Goal: Transaction & Acquisition: Book appointment/travel/reservation

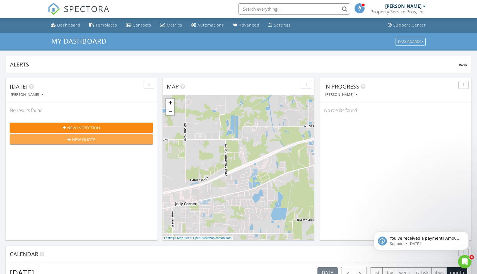
click at [71, 139] on div "New Quote" at bounding box center [81, 140] width 134 height 6
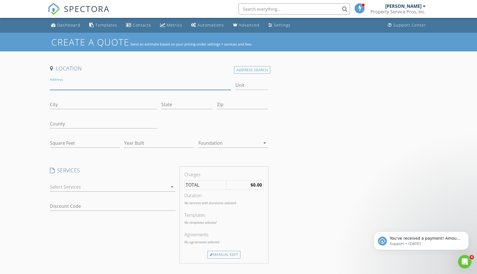
click at [63, 83] on input "Address" at bounding box center [140, 85] width 181 height 9
type input "916 Balsamina drive"
type input "b"
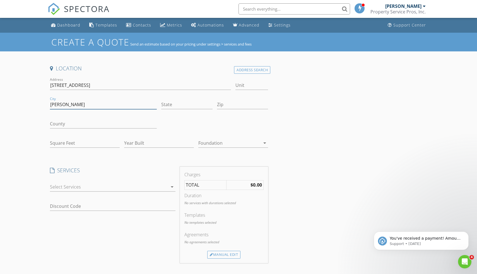
type input "Brandon"
type input "Fl"
type input "33510"
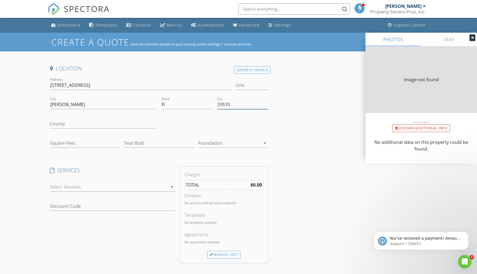
type input "2181"
type input "1992"
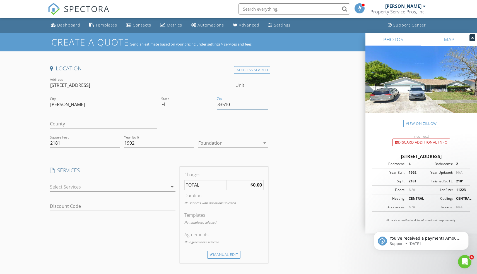
type input "33510"
click at [88, 123] on input "County" at bounding box center [103, 123] width 107 height 9
type input "USA"
click at [107, 163] on div "Location Address Search Address 916 Balsamina drive Unit City Brandon State Fl …" at bounding box center [159, 224] width 223 height 319
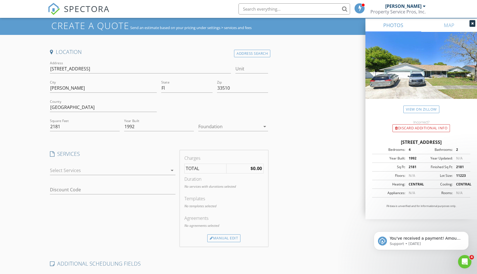
scroll to position [18, 0]
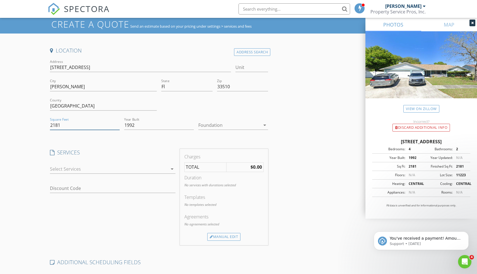
drag, startPoint x: 63, startPoint y: 127, endPoint x: 49, endPoint y: 126, distance: 14.6
click at [49, 126] on div "Square Feet 2181" at bounding box center [85, 125] width 74 height 19
type input "3123"
click at [88, 142] on div "Location Address Search Address 916 Balsamina drive Unit City Brandon State Fl …" at bounding box center [159, 206] width 223 height 319
click at [173, 169] on icon "arrow_drop_down" at bounding box center [172, 169] width 7 height 7
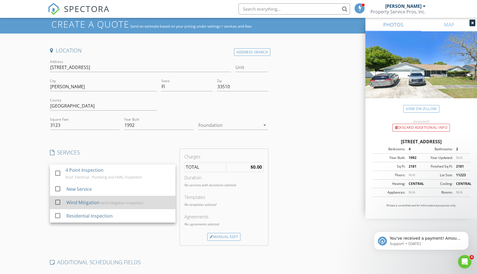
click at [104, 203] on div "wind mitigation inspection" at bounding box center [122, 202] width 43 height 4
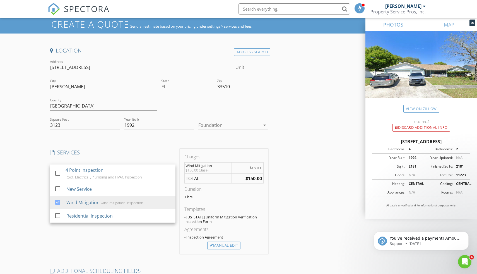
click at [130, 235] on div "SERVICES check_box_outline_blank 4 Point Inspection Roof, Electrical , Plumbing…" at bounding box center [113, 201] width 130 height 105
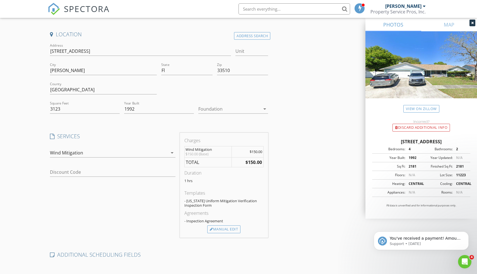
scroll to position [33, 0]
click at [266, 109] on icon "arrow_drop_down" at bounding box center [265, 110] width 7 height 7
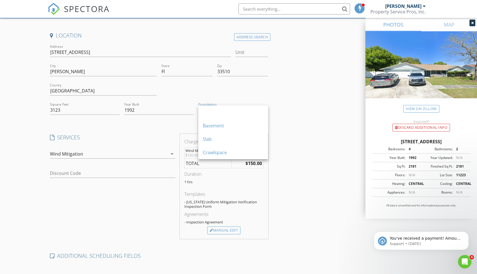
click at [291, 118] on div "Location Address Search Address 916 Balsamina drive Unit City Brandon State Fl …" at bounding box center [239, 195] width 382 height 327
click at [265, 110] on icon "arrow_drop_down" at bounding box center [265, 110] width 7 height 7
click at [216, 138] on div "Slab" at bounding box center [233, 139] width 61 height 7
click at [293, 136] on div "Location Address Search Address 916 Balsamina drive Unit City Brandon State Fl …" at bounding box center [239, 195] width 382 height 327
click at [299, 207] on div "Location Address Search Address 916 Balsamina drive Unit City Brandon State Fl …" at bounding box center [239, 195] width 382 height 327
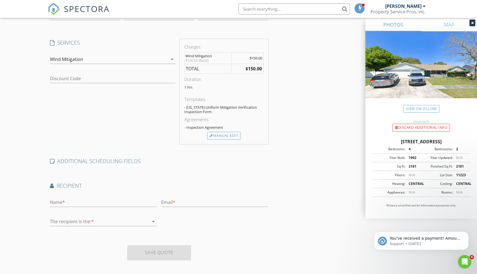
scroll to position [131, 0]
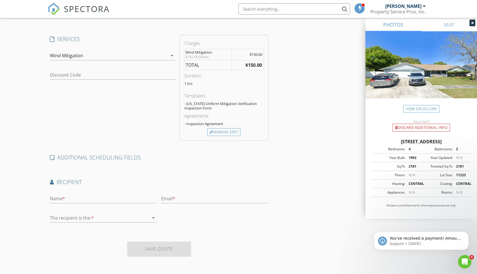
click at [154, 218] on icon "arrow_drop_down" at bounding box center [153, 217] width 7 height 7
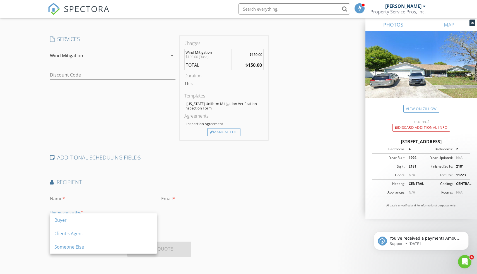
click at [178, 222] on div "Name * Email * The recipient is the: * arrow_drop_down" at bounding box center [159, 209] width 223 height 39
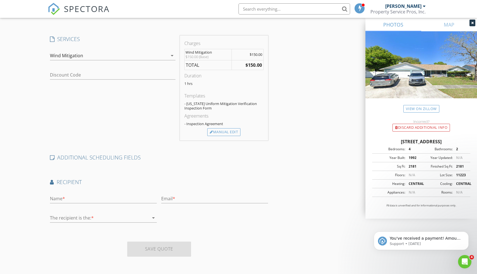
click at [153, 218] on icon "arrow_drop_down" at bounding box center [153, 217] width 7 height 7
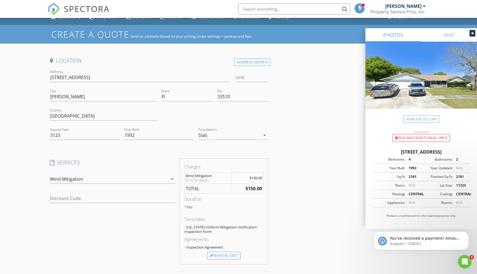
scroll to position [0, 0]
